Goal: Information Seeking & Learning: Learn about a topic

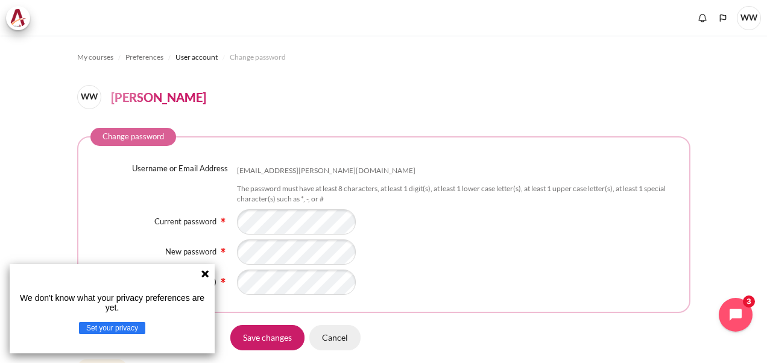
click at [335, 337] on input "Cancel" at bounding box center [335, 337] width 51 height 25
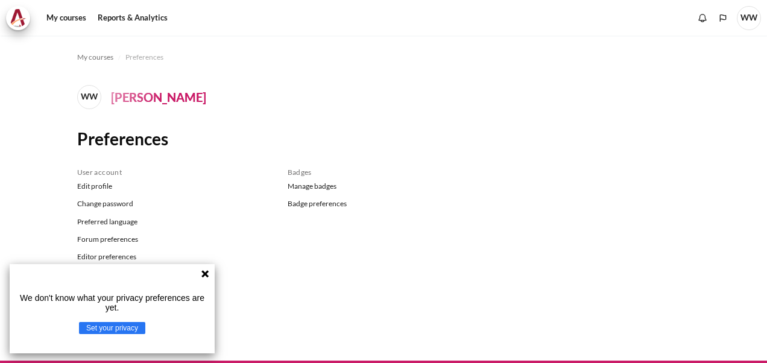
click at [206, 272] on icon at bounding box center [205, 273] width 7 height 7
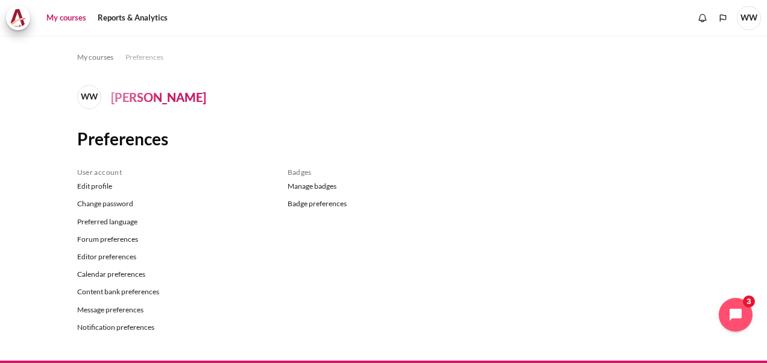
click at [72, 14] on link "My courses" at bounding box center [66, 18] width 48 height 24
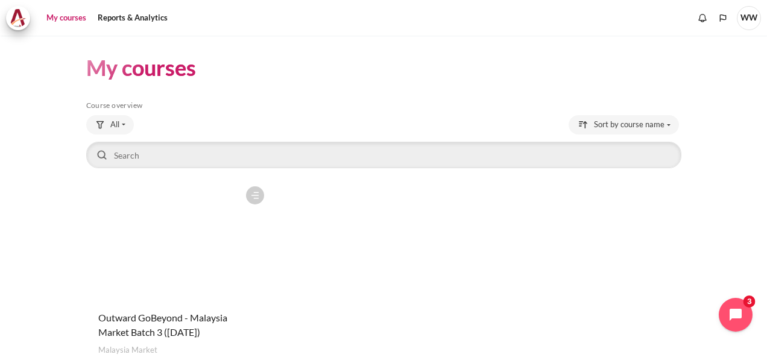
click at [181, 206] on figure "Content" at bounding box center [178, 240] width 184 height 121
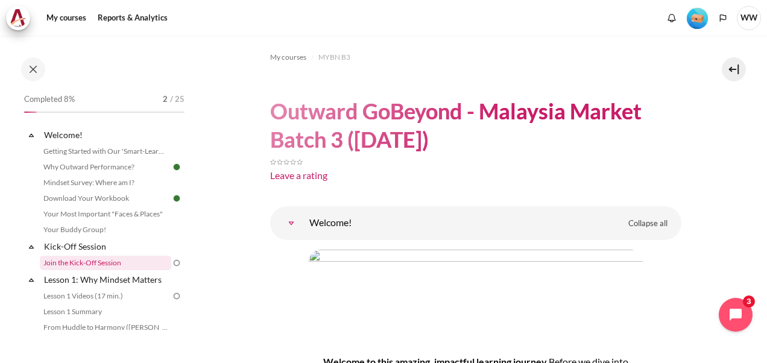
click at [148, 264] on link "Join the Kick-Off Session" at bounding box center [106, 263] width 132 height 14
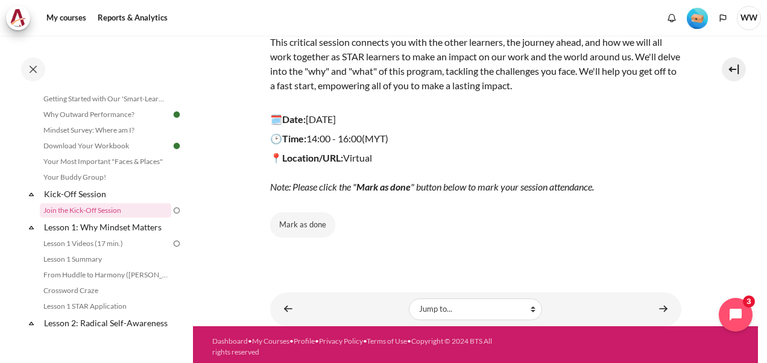
scroll to position [173, 0]
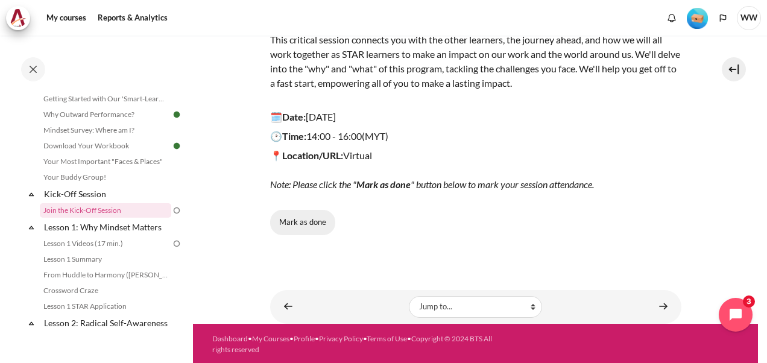
click at [302, 226] on button "Mark as done" at bounding box center [302, 222] width 65 height 25
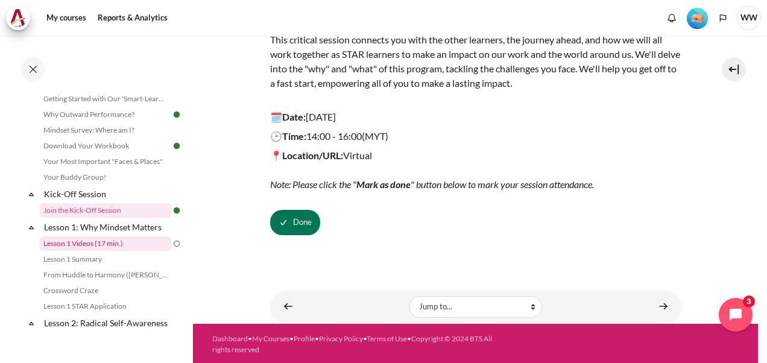
click at [117, 241] on link "Lesson 1 Videos (17 min.)" at bounding box center [106, 244] width 132 height 14
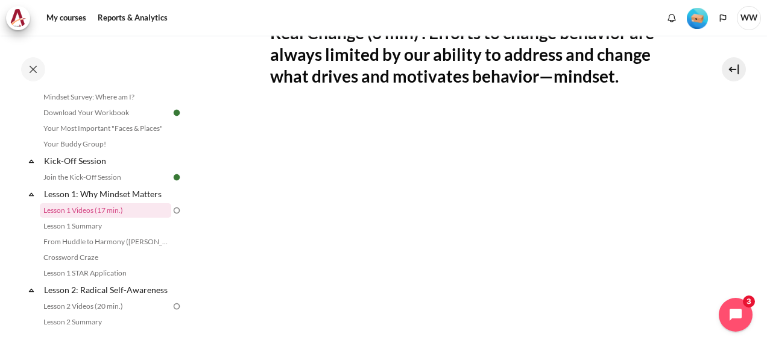
scroll to position [252, 0]
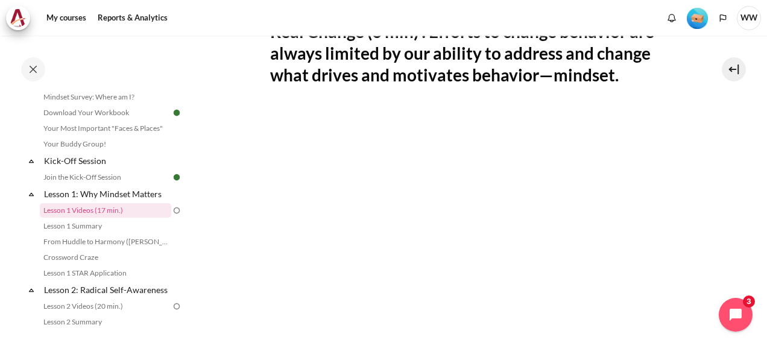
click at [705, 234] on section "My courses MYBN B3 Lesson 1: Why Mindset Matters Lesson 1 Videos (17 min.) Less…" at bounding box center [475, 208] width 565 height 851
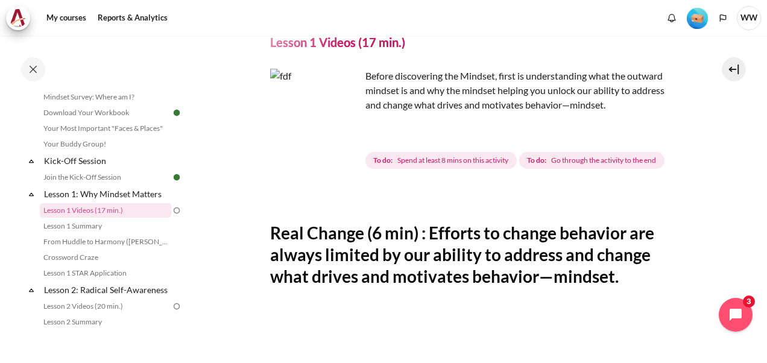
scroll to position [0, 0]
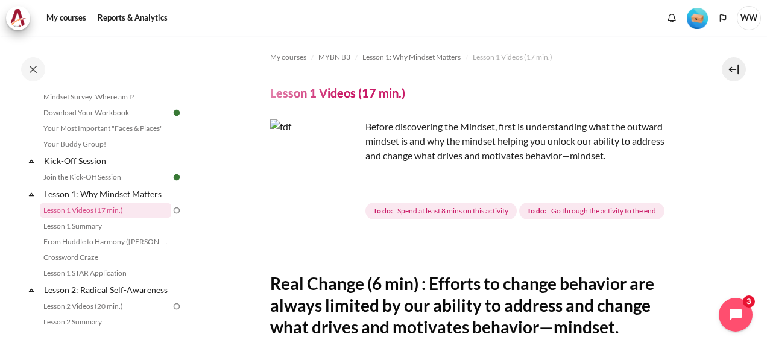
click at [438, 212] on span "Spend at least 8 mins on this activity" at bounding box center [453, 211] width 111 height 11
drag, startPoint x: 438, startPoint y: 212, endPoint x: 443, endPoint y: 244, distance: 32.9
click at [443, 244] on div "Content" at bounding box center [475, 247] width 411 height 14
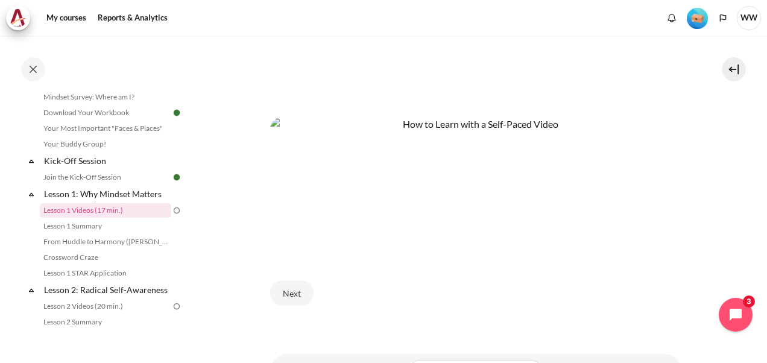
scroll to position [500, 0]
click at [292, 291] on button "Next" at bounding box center [291, 291] width 43 height 25
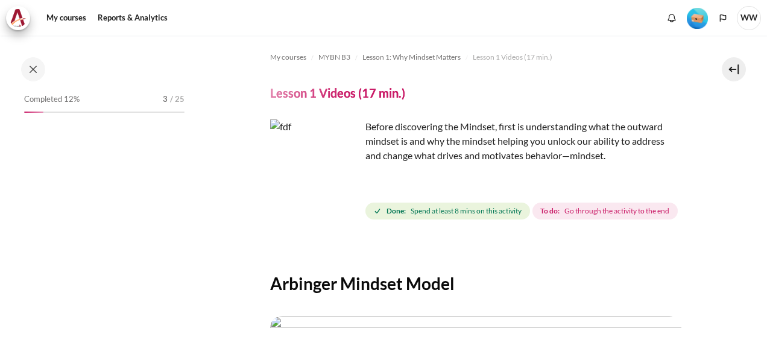
scroll to position [86, 0]
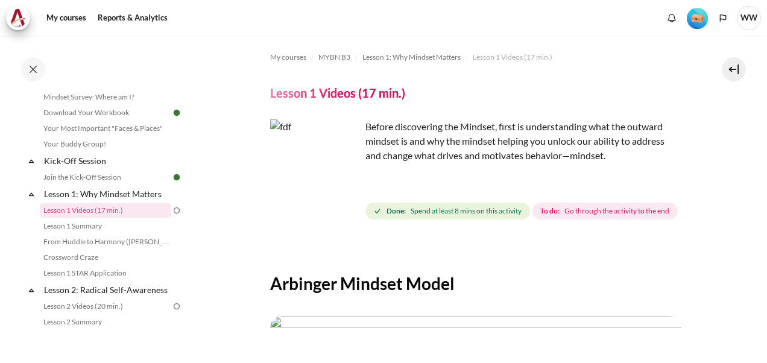
click at [723, 247] on section "My courses MYBN B3 Lesson 1: Why Mindset Matters Lesson 1 Videos (17 min.) Less…" at bounding box center [475, 357] width 565 height 643
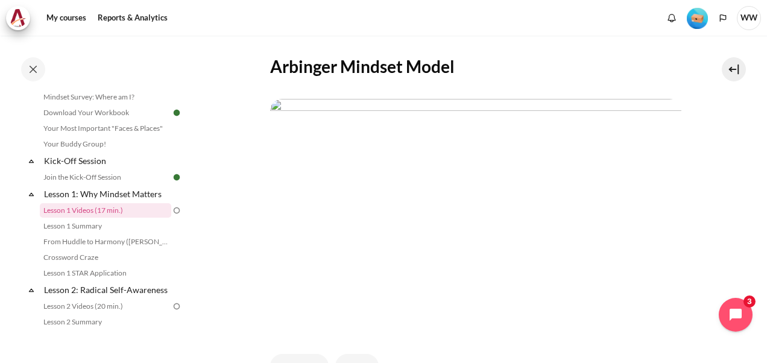
scroll to position [241, 0]
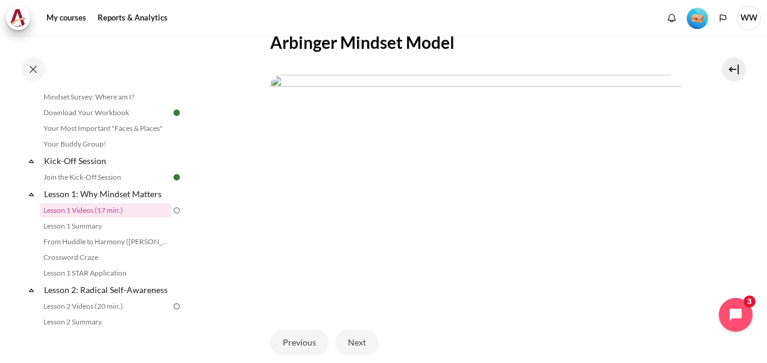
click at [171, 212] on img at bounding box center [176, 210] width 11 height 11
click at [759, 201] on div "My courses MYBN B3 Lesson 1: Why Mindset Matters Lesson 1 Videos (17 min.) Less…" at bounding box center [383, 200] width 767 height 328
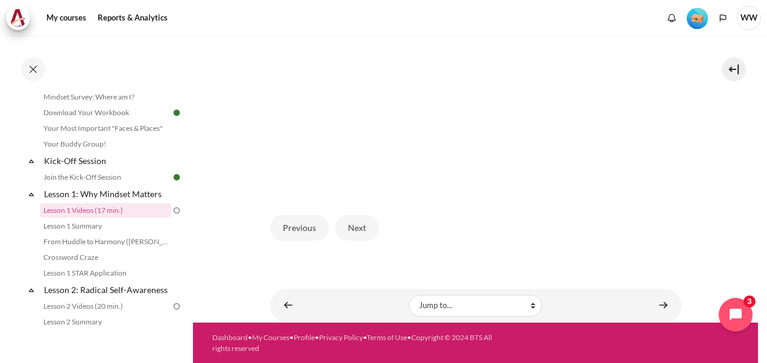
scroll to position [331, 0]
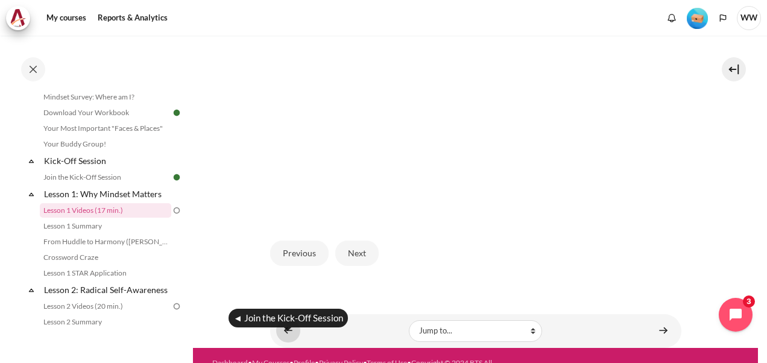
click at [287, 343] on link "Content" at bounding box center [288, 331] width 24 height 24
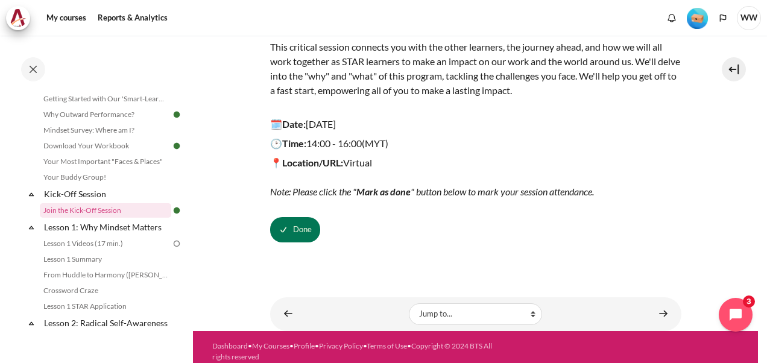
scroll to position [173, 0]
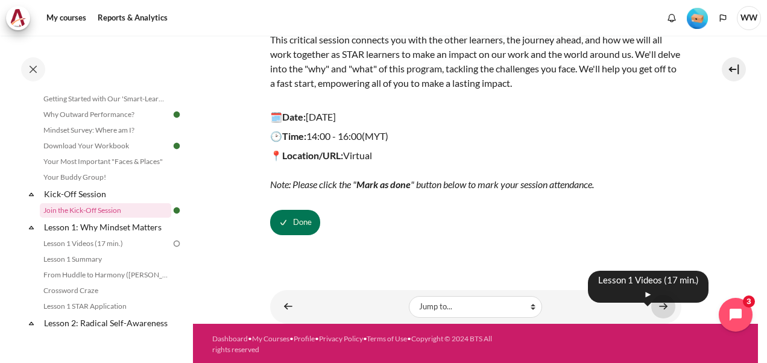
click at [652, 306] on link "Content" at bounding box center [664, 307] width 24 height 24
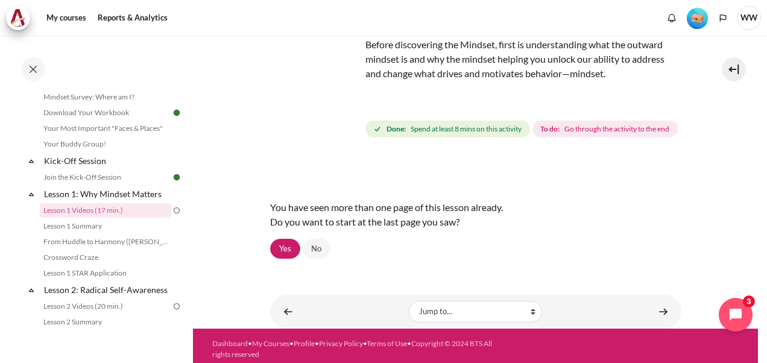
scroll to position [86, 0]
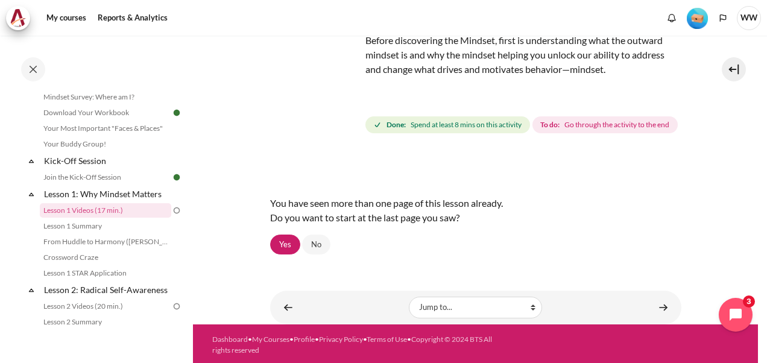
click at [418, 121] on span "Spend at least 8 mins on this activity" at bounding box center [466, 124] width 111 height 11
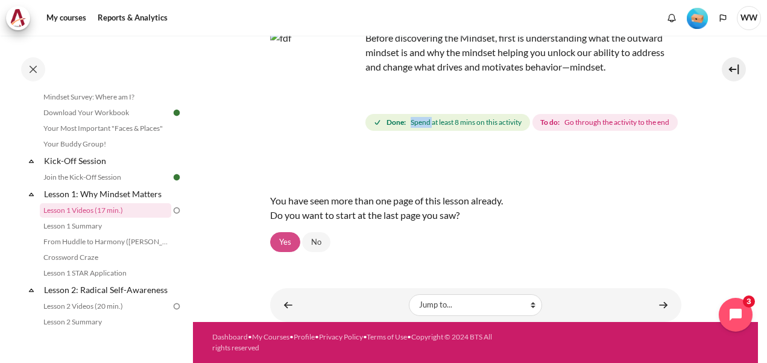
click at [290, 239] on link "Yes" at bounding box center [285, 242] width 30 height 21
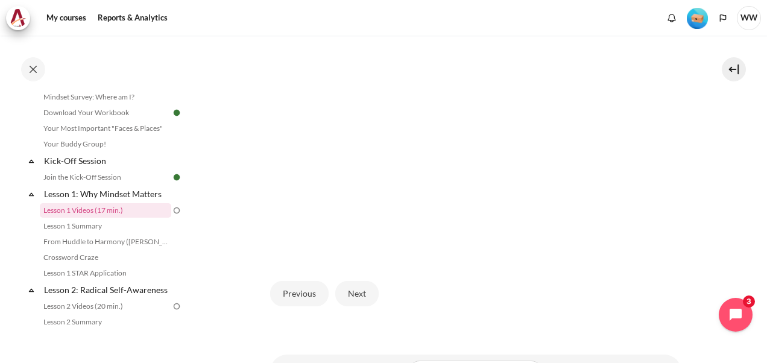
scroll to position [285, 0]
click at [357, 312] on button "Next" at bounding box center [356, 299] width 43 height 25
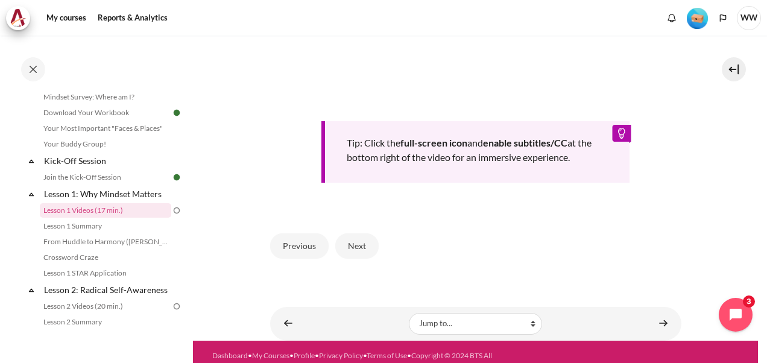
scroll to position [528, 0]
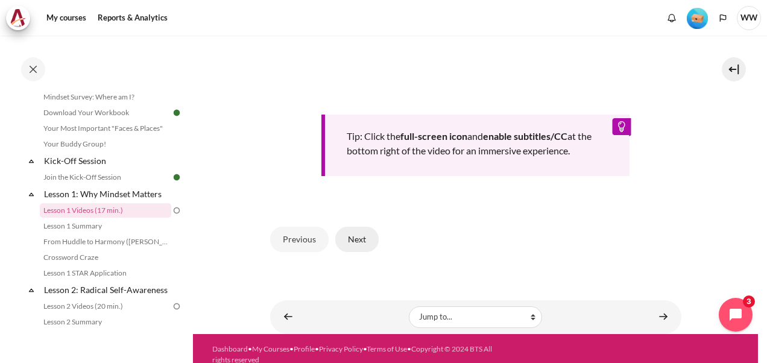
click at [361, 249] on button "Next" at bounding box center [356, 239] width 43 height 25
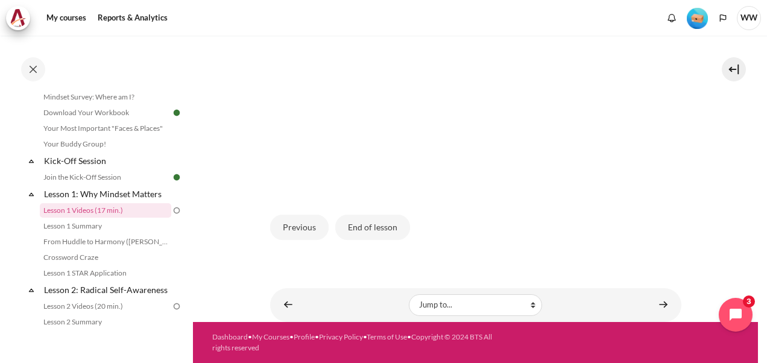
scroll to position [373, 0]
click at [367, 222] on button "End of lesson" at bounding box center [372, 227] width 75 height 25
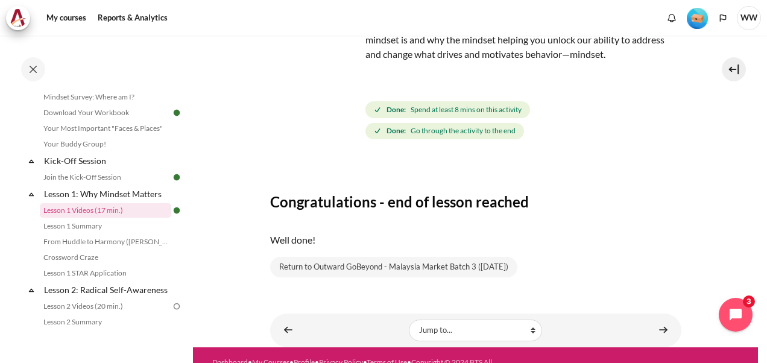
scroll to position [125, 0]
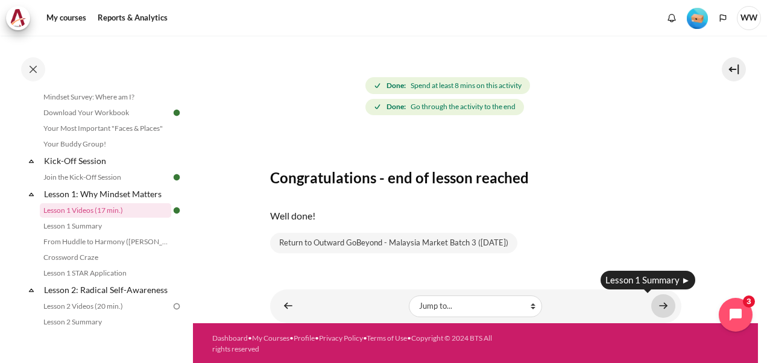
click at [658, 303] on link "Content" at bounding box center [664, 306] width 24 height 24
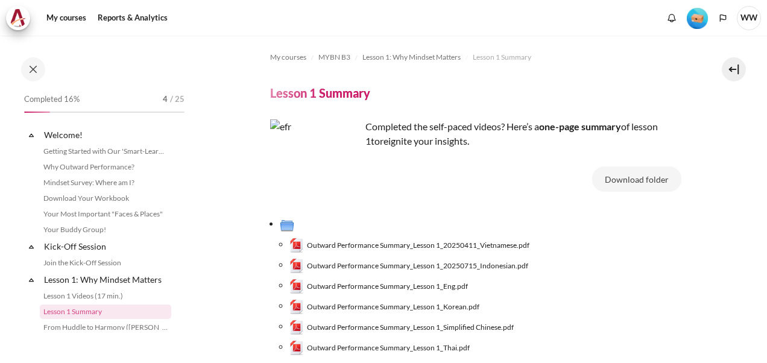
scroll to position [101, 0]
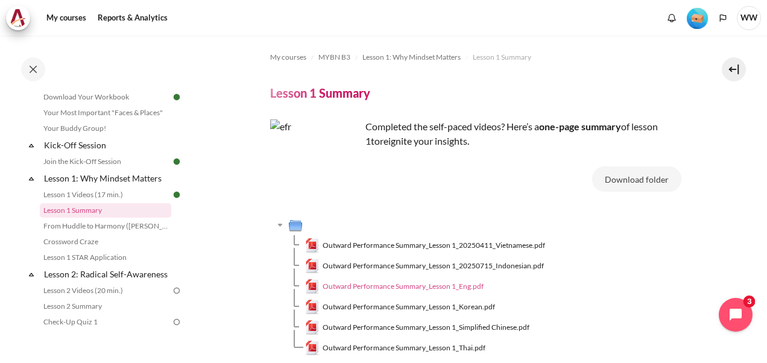
click at [470, 288] on span "Outward Performance Summary_Lesson 1_Eng.pdf" at bounding box center [403, 286] width 161 height 11
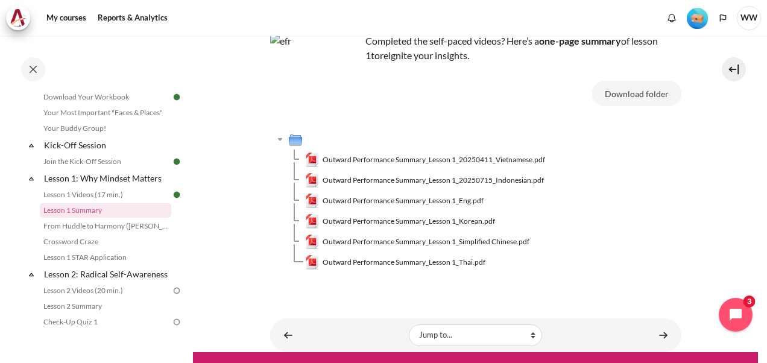
scroll to position [115, 0]
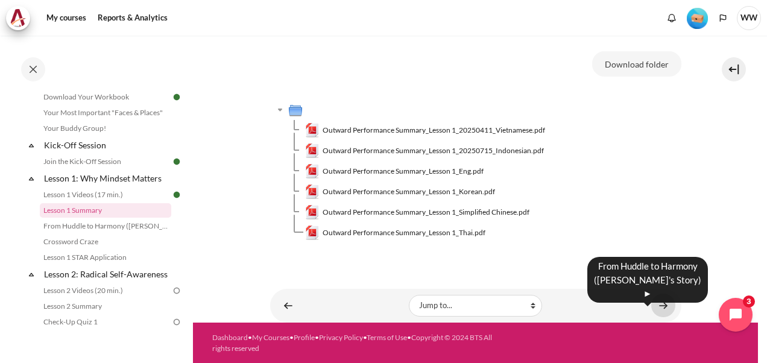
click at [659, 299] on link "Content" at bounding box center [664, 306] width 24 height 24
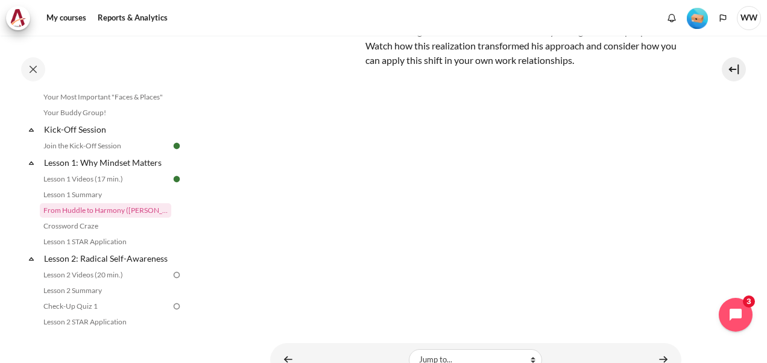
scroll to position [127, 0]
click at [693, 213] on section "My courses MYBN B3 Lesson 1: Why Mindset Matters From Huddle to Harmony ([PERSO…" at bounding box center [475, 142] width 565 height 466
click at [707, 222] on section "My courses MYBN B3 Lesson 1: Why Mindset Matters From Huddle to Harmony ([PERSO…" at bounding box center [475, 142] width 565 height 466
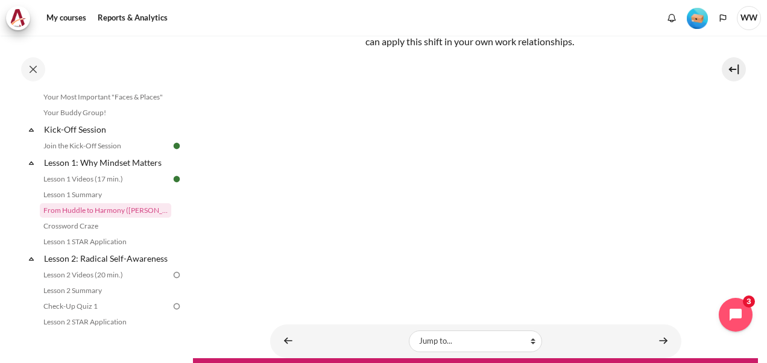
scroll to position [165, 0]
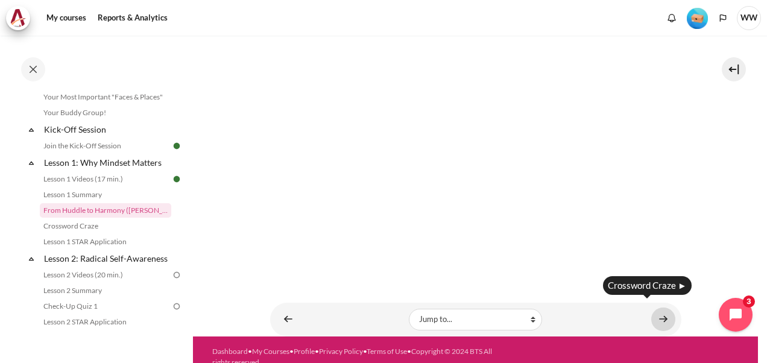
click at [659, 316] on link "Content" at bounding box center [664, 320] width 24 height 24
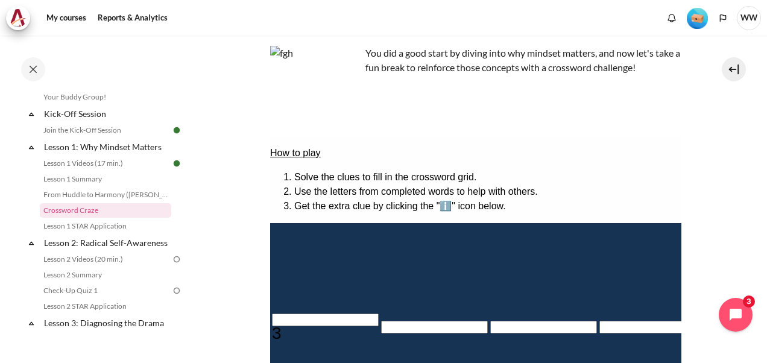
scroll to position [76, 0]
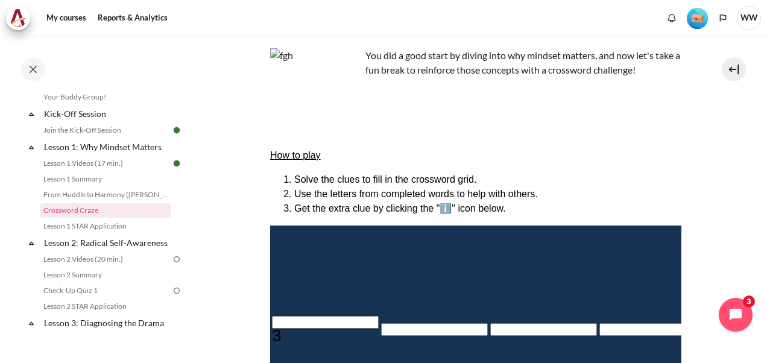
drag, startPoint x: 760, startPoint y: 118, endPoint x: 763, endPoint y: 176, distance: 58.0
click at [763, 176] on div "My courses MYBN B3 Lesson 1: Why Mindset Matters Crossword Craze Crossword Craze" at bounding box center [383, 200] width 767 height 328
drag, startPoint x: 763, startPoint y: 176, endPoint x: 723, endPoint y: 179, distance: 40.0
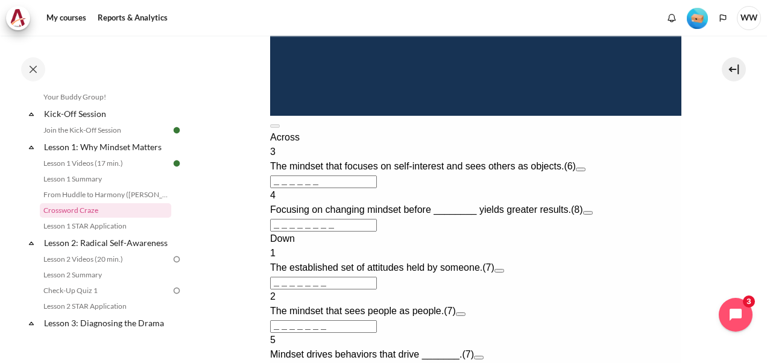
scroll to position [495, 0]
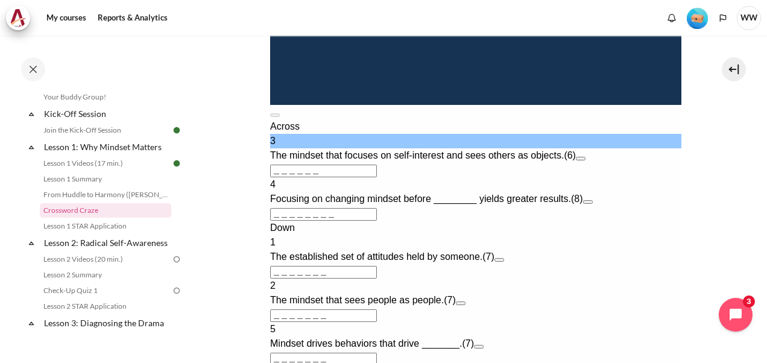
click at [376, 177] on input "＿＿＿＿＿＿" at bounding box center [323, 171] width 107 height 13
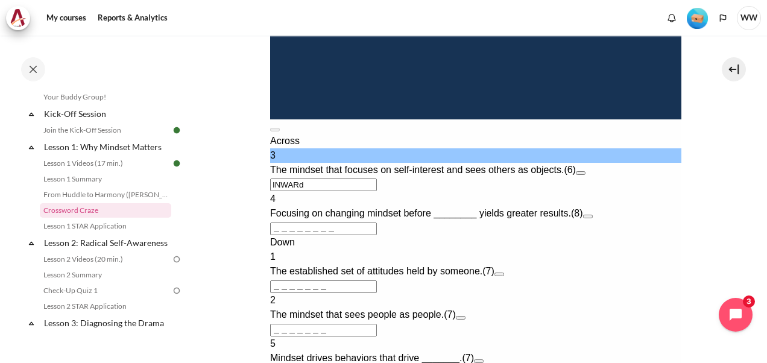
type input "INWARD"
type input "＿＿＿D＿＿＿"
type input "INWARD"
click at [682, 280] on section "My courses MYBN B3 Lesson 1: Why Mindset Matters Crossword Craze Crossword Craze" at bounding box center [475, 61] width 565 height 1041
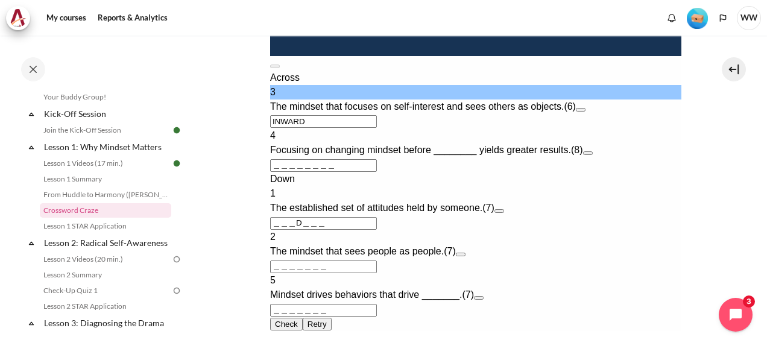
scroll to position [560, 0]
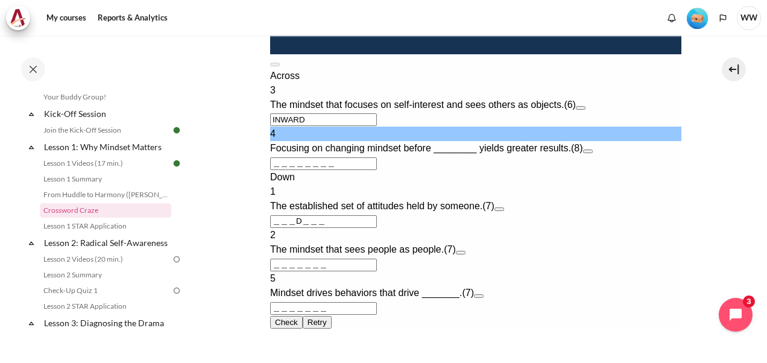
click at [272, 170] on input "＿＿＿＿＿＿＿＿" at bounding box center [323, 163] width 107 height 13
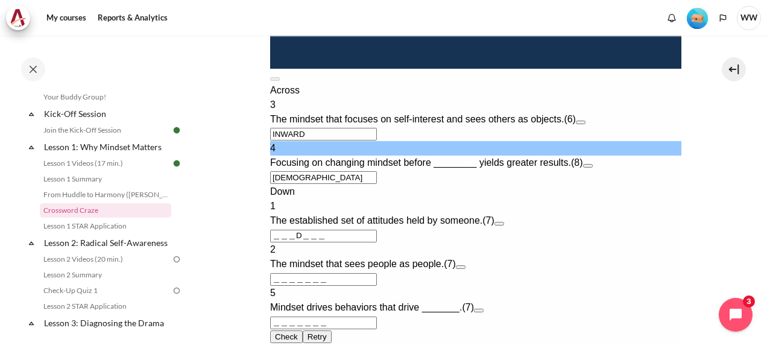
type input "BE＿＿＿＿＿＿"
type input "＿＿＿D＿E＿"
type input "BEHA＿＿＿＿"
type input "＿＿＿＿A＿＿"
type input "BEHAVIOR"
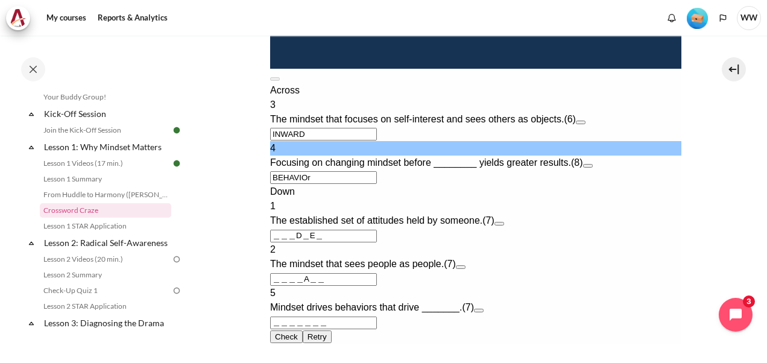
type input "R＿＿＿＿＿＿"
type input "BEHAVIOR"
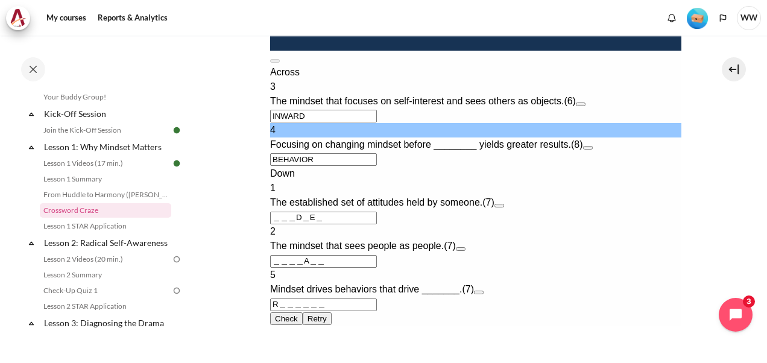
scroll to position [591, 0]
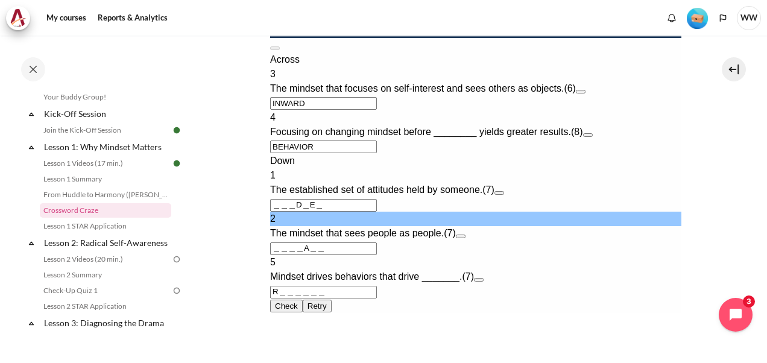
click at [278, 255] on input "＿＿＿＿A＿＿" at bounding box center [323, 249] width 107 height 13
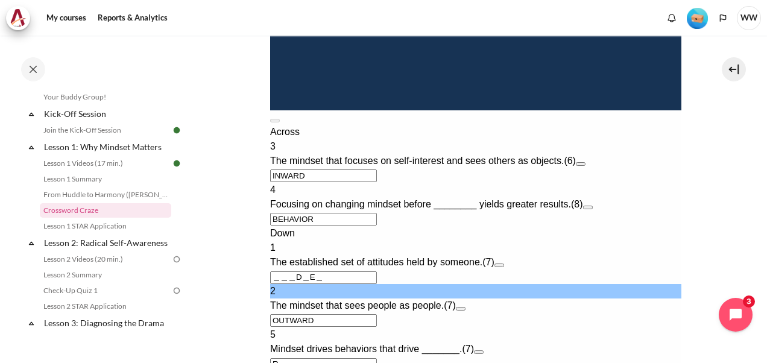
type input "OUTWARD"
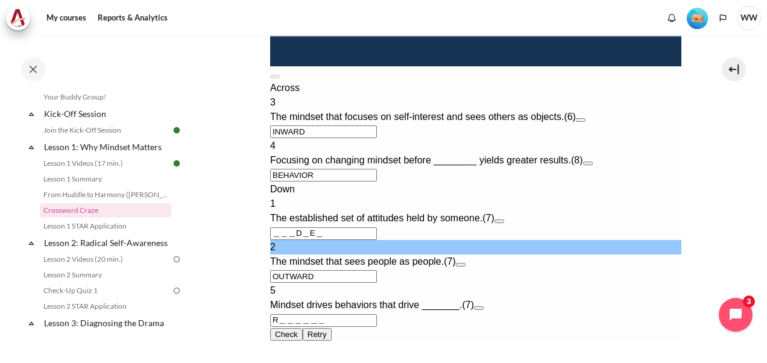
scroll to position [640, 0]
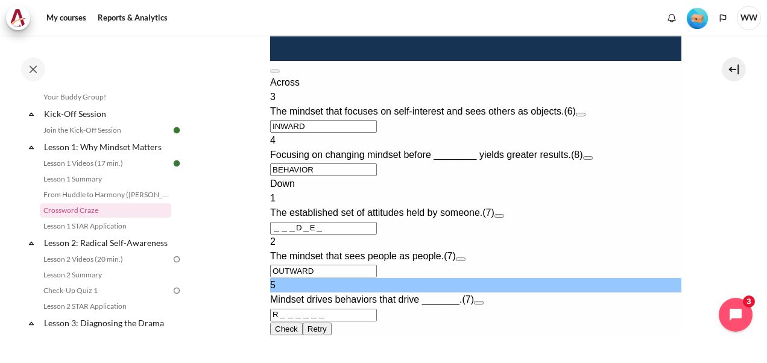
click at [362, 313] on input "R＿＿＿＿＿＿" at bounding box center [323, 315] width 107 height 13
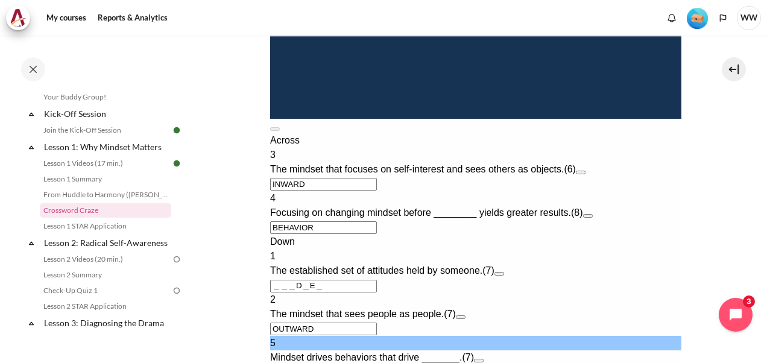
type input "RESULTS"
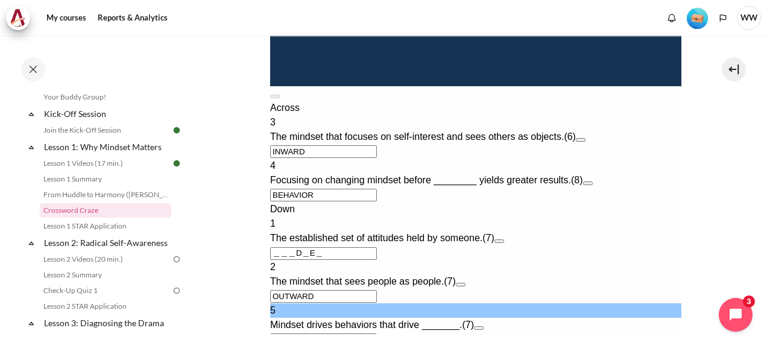
scroll to position [669, 0]
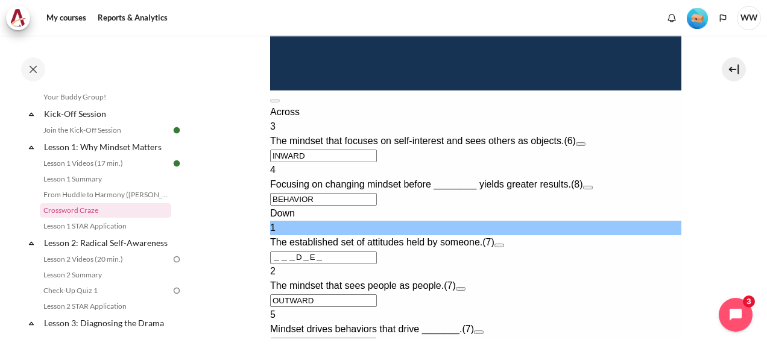
click at [275, 252] on input "＿＿＿D＿E＿" at bounding box center [323, 258] width 107 height 13
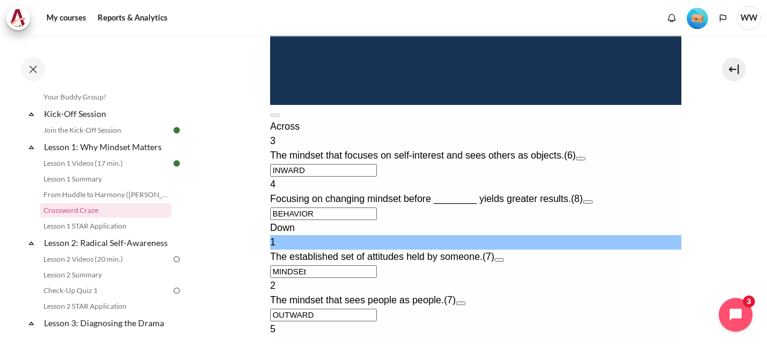
type input "MINDSET"
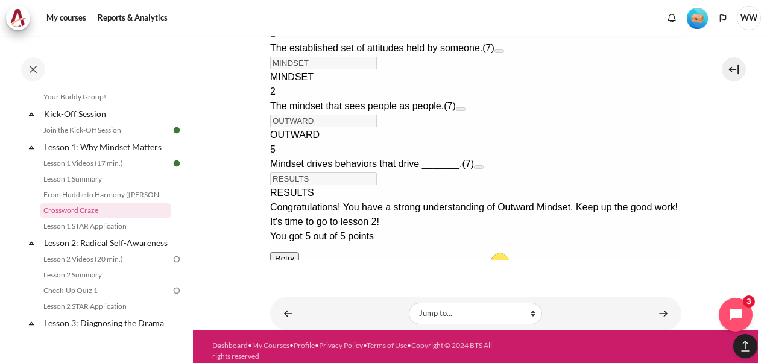
scroll to position [897, 0]
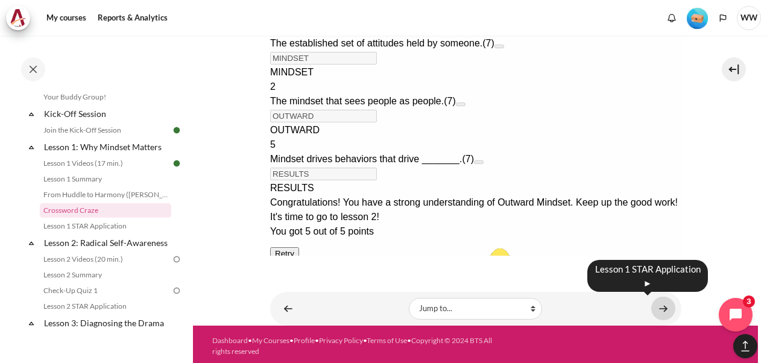
click at [653, 308] on link "Content" at bounding box center [664, 309] width 24 height 24
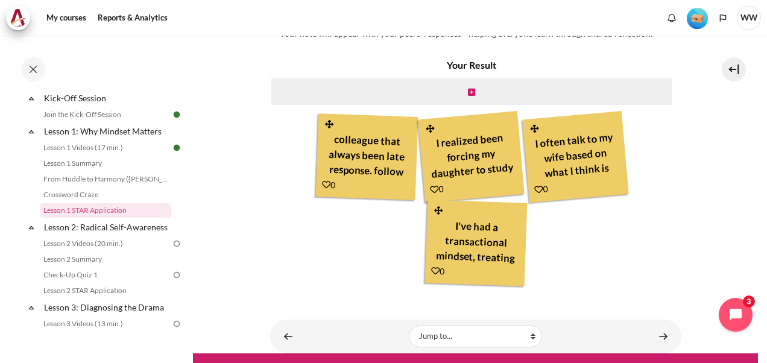
scroll to position [497, 0]
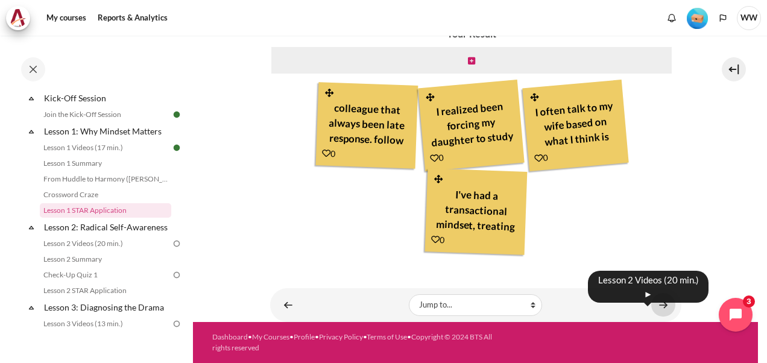
click at [659, 308] on link "Content" at bounding box center [664, 305] width 24 height 24
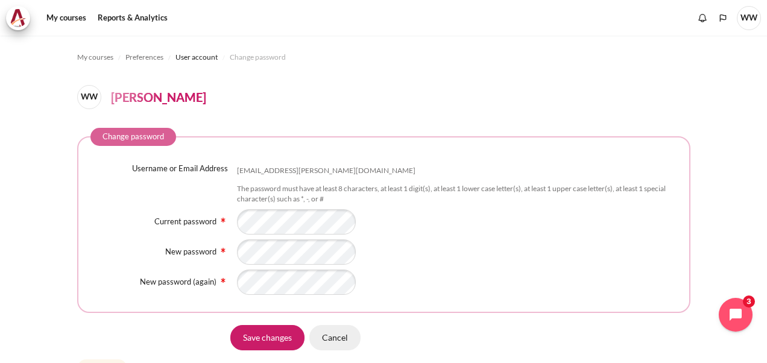
click at [340, 335] on input "Cancel" at bounding box center [335, 337] width 51 height 25
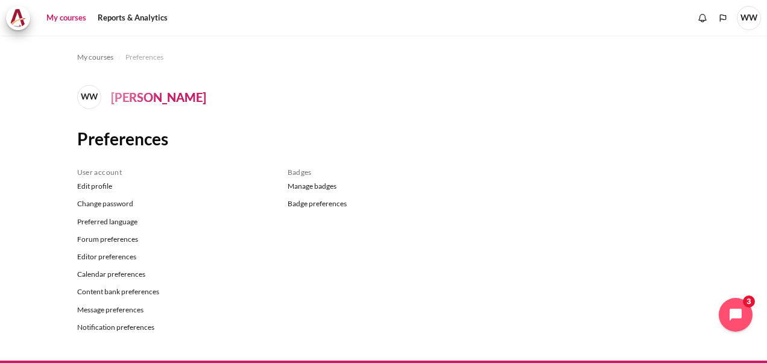
click at [63, 22] on link "My courses" at bounding box center [66, 18] width 48 height 24
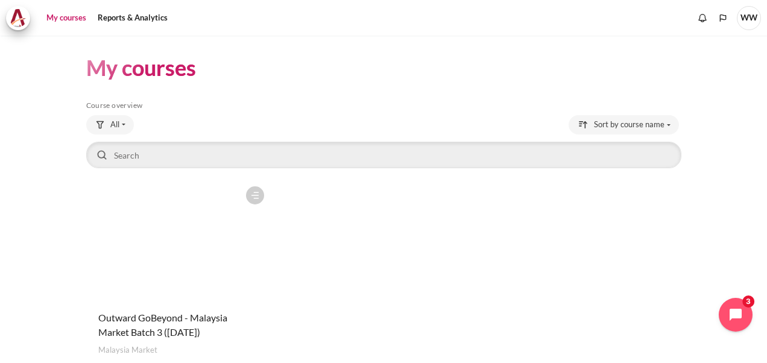
click at [134, 224] on figure "Content" at bounding box center [178, 240] width 184 height 121
